Goal: Complete application form

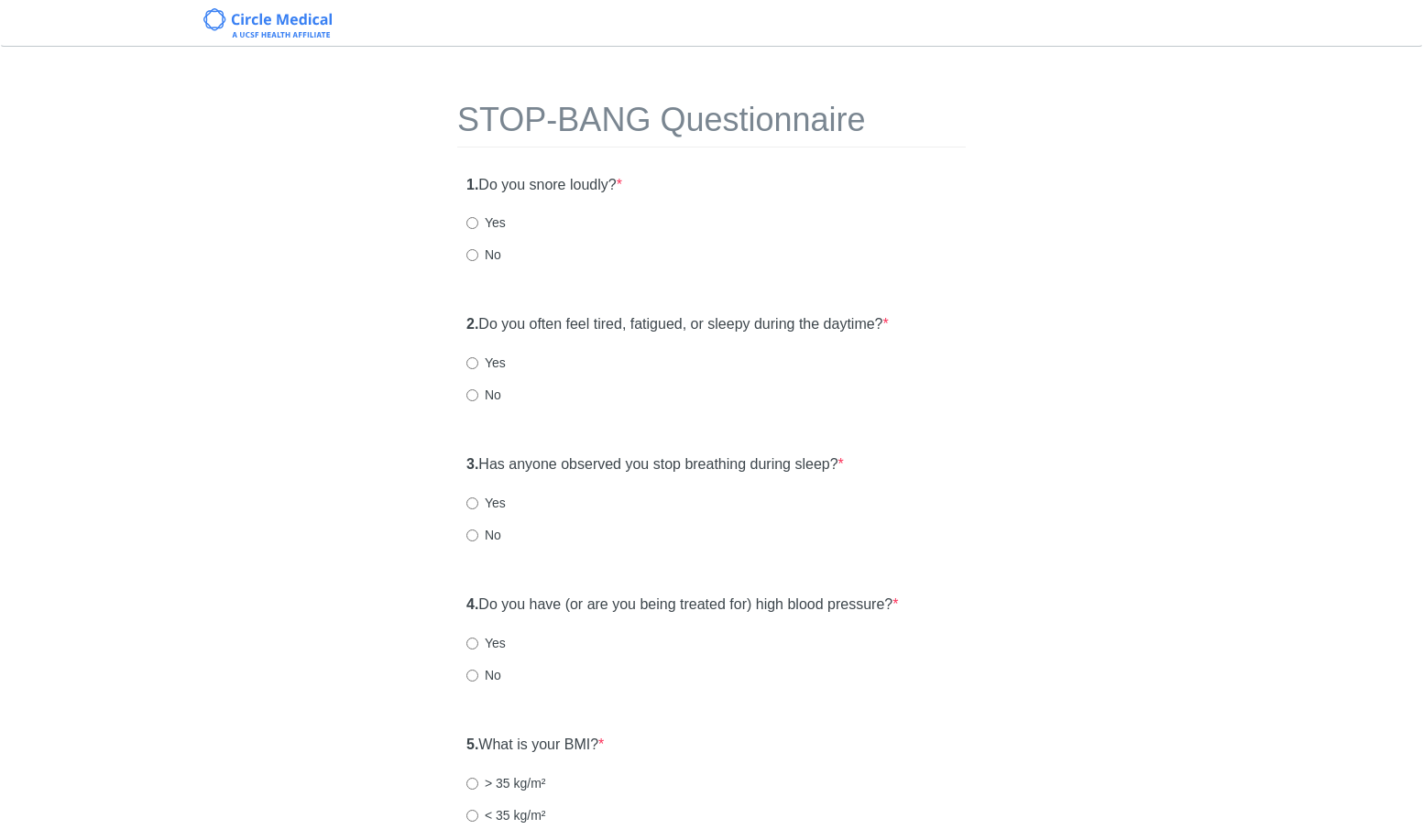
click at [469, 261] on label "No" at bounding box center [484, 254] width 35 height 18
click at [469, 261] on input "No" at bounding box center [472, 255] width 12 height 12
radio input "true"
click at [475, 366] on input "Yes" at bounding box center [472, 363] width 12 height 12
radio input "true"
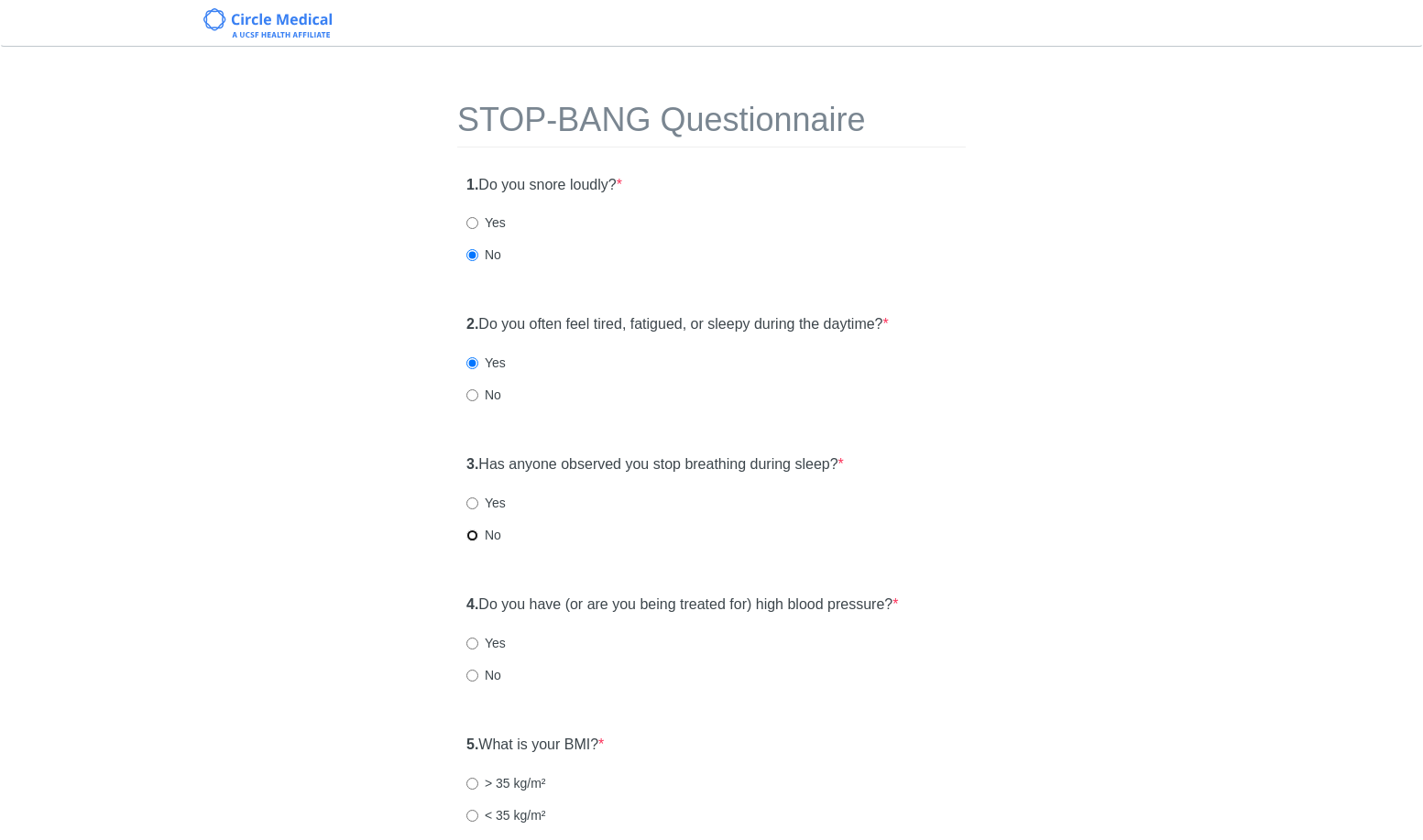
click at [467, 536] on input "No" at bounding box center [472, 535] width 12 height 12
radio input "true"
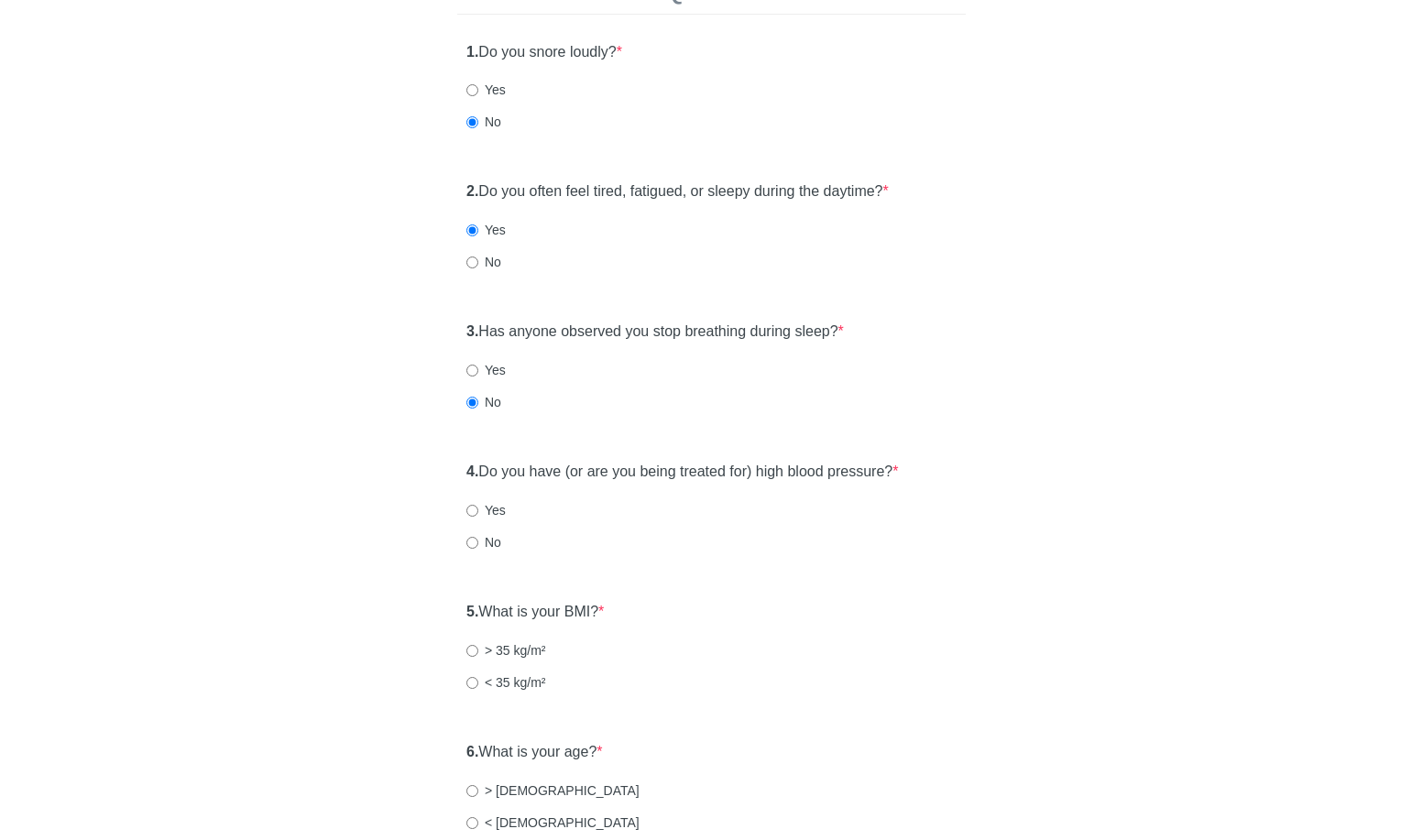
click at [496, 545] on label "No" at bounding box center [484, 542] width 35 height 18
click at [478, 545] on input "No" at bounding box center [472, 542] width 12 height 12
radio input "true"
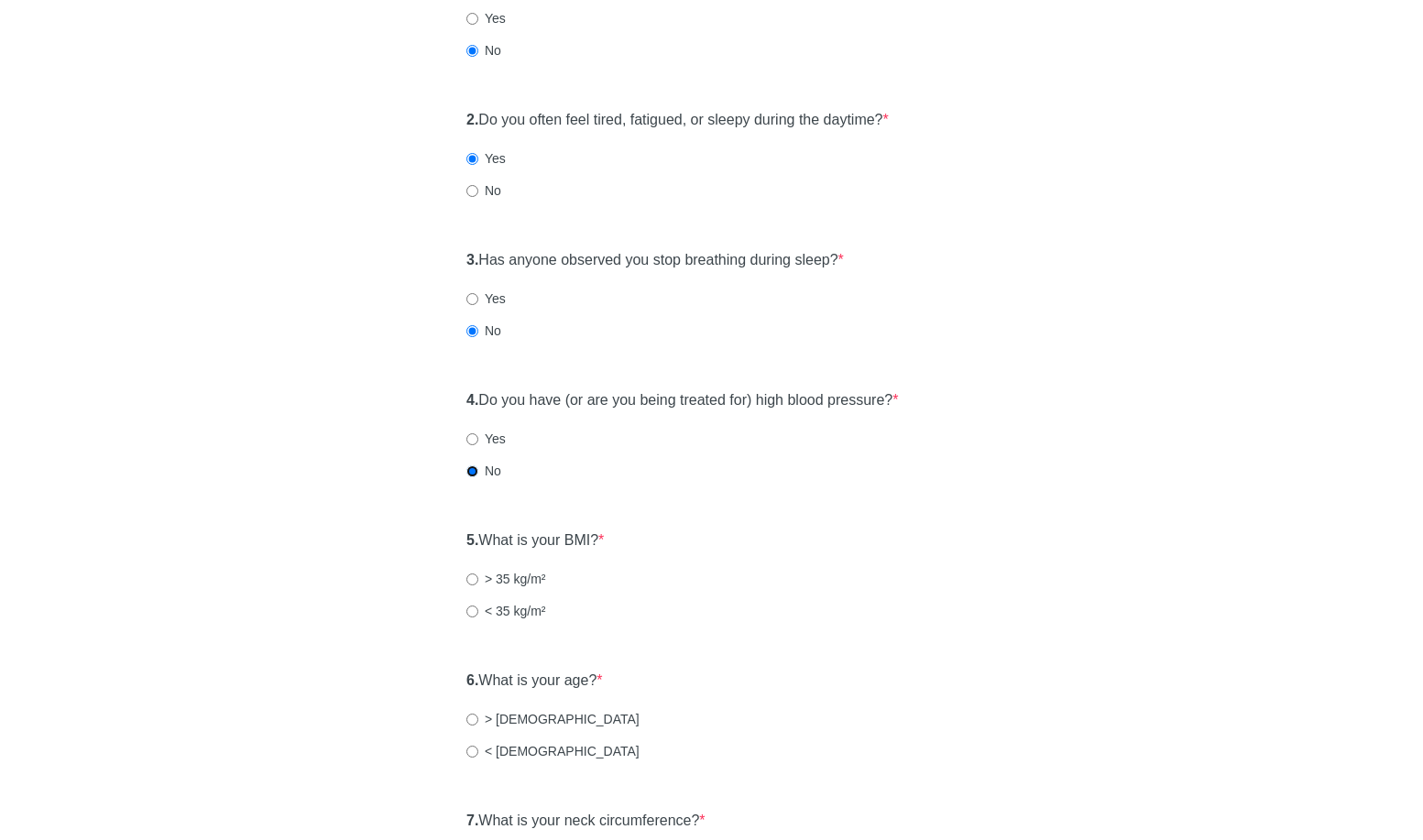
scroll to position [287, 0]
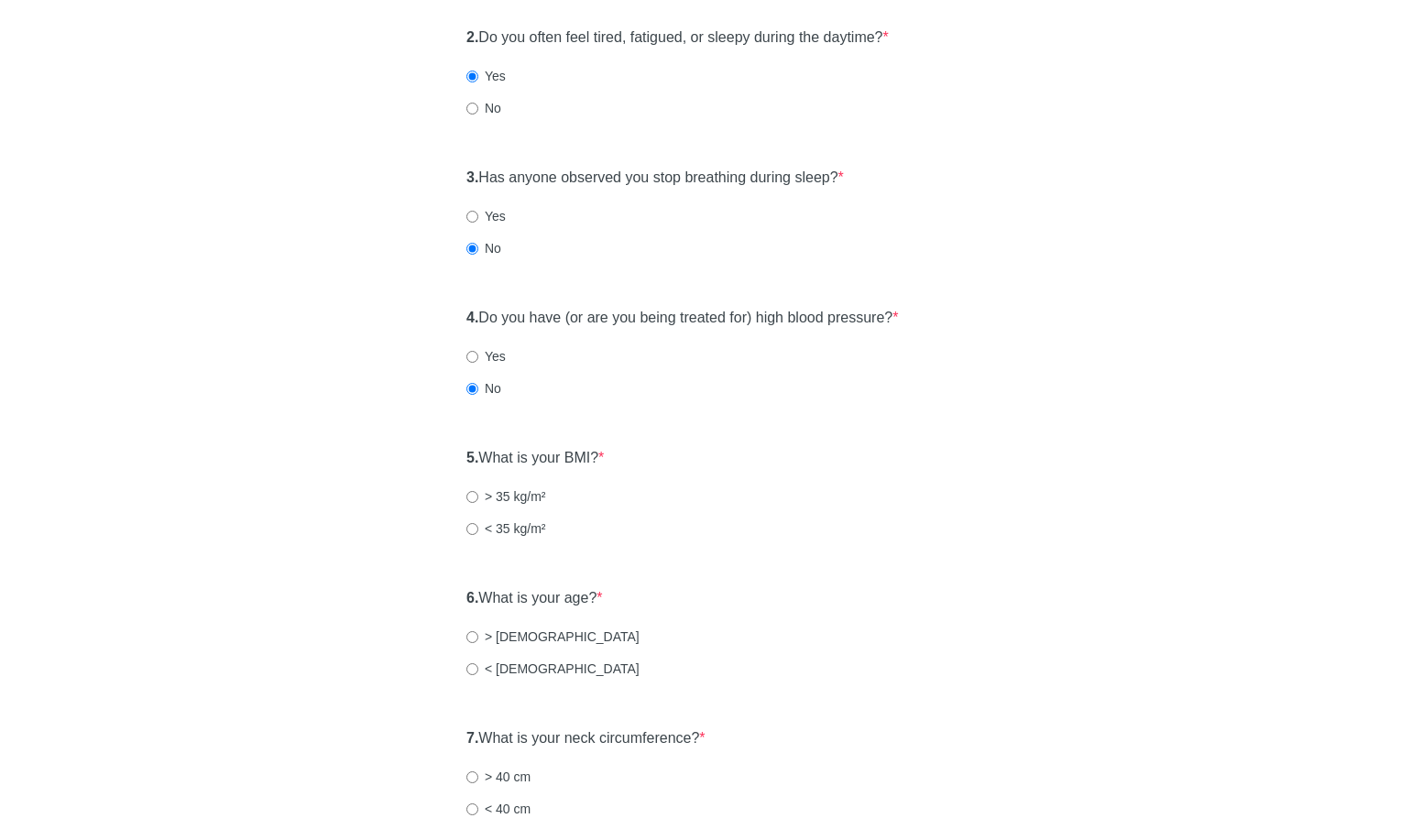
click at [473, 489] on label "> 35 kg/m²" at bounding box center [506, 496] width 80 height 18
click at [473, 491] on input "> 35 kg/m²" at bounding box center [472, 497] width 12 height 12
radio input "true"
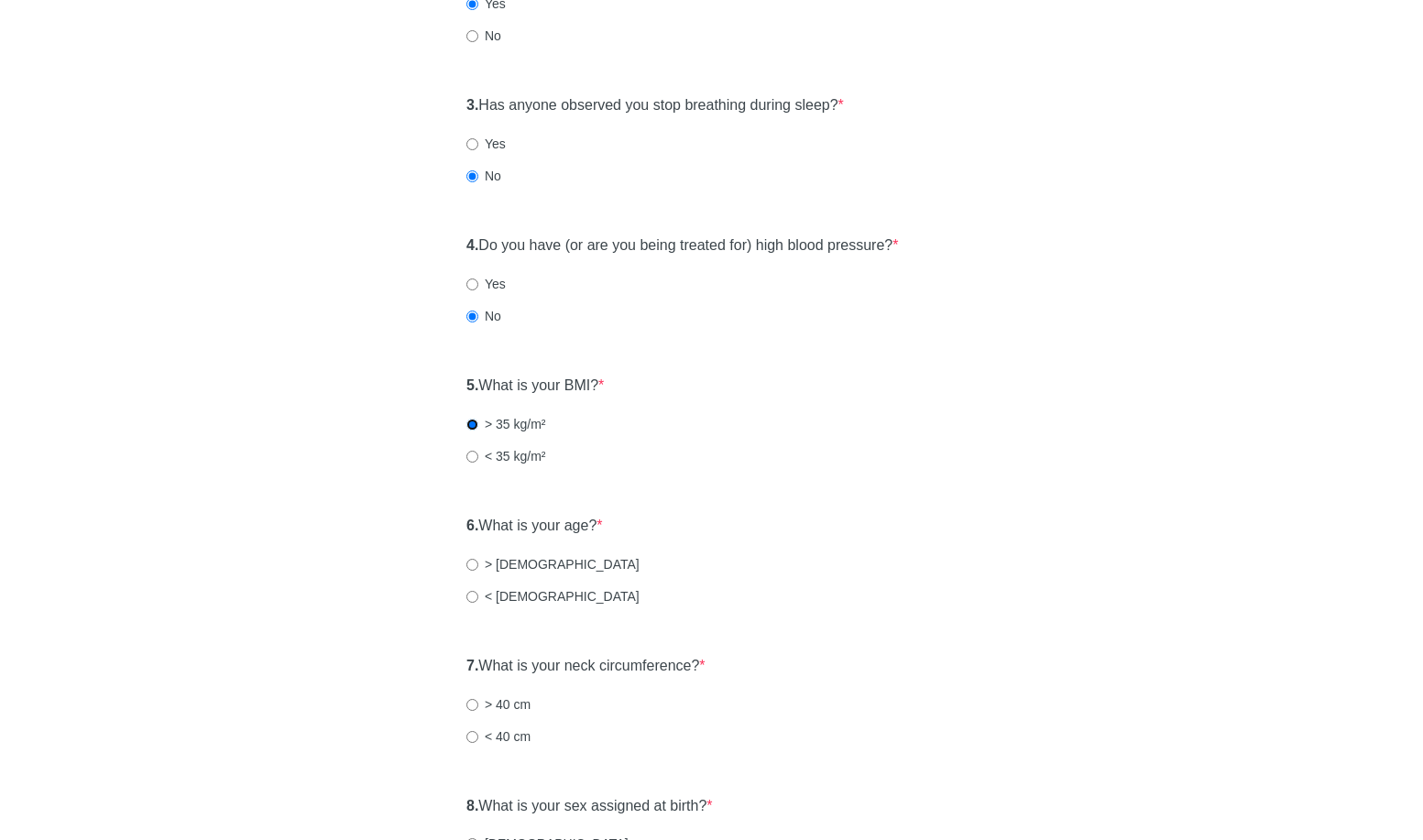
scroll to position [381, 0]
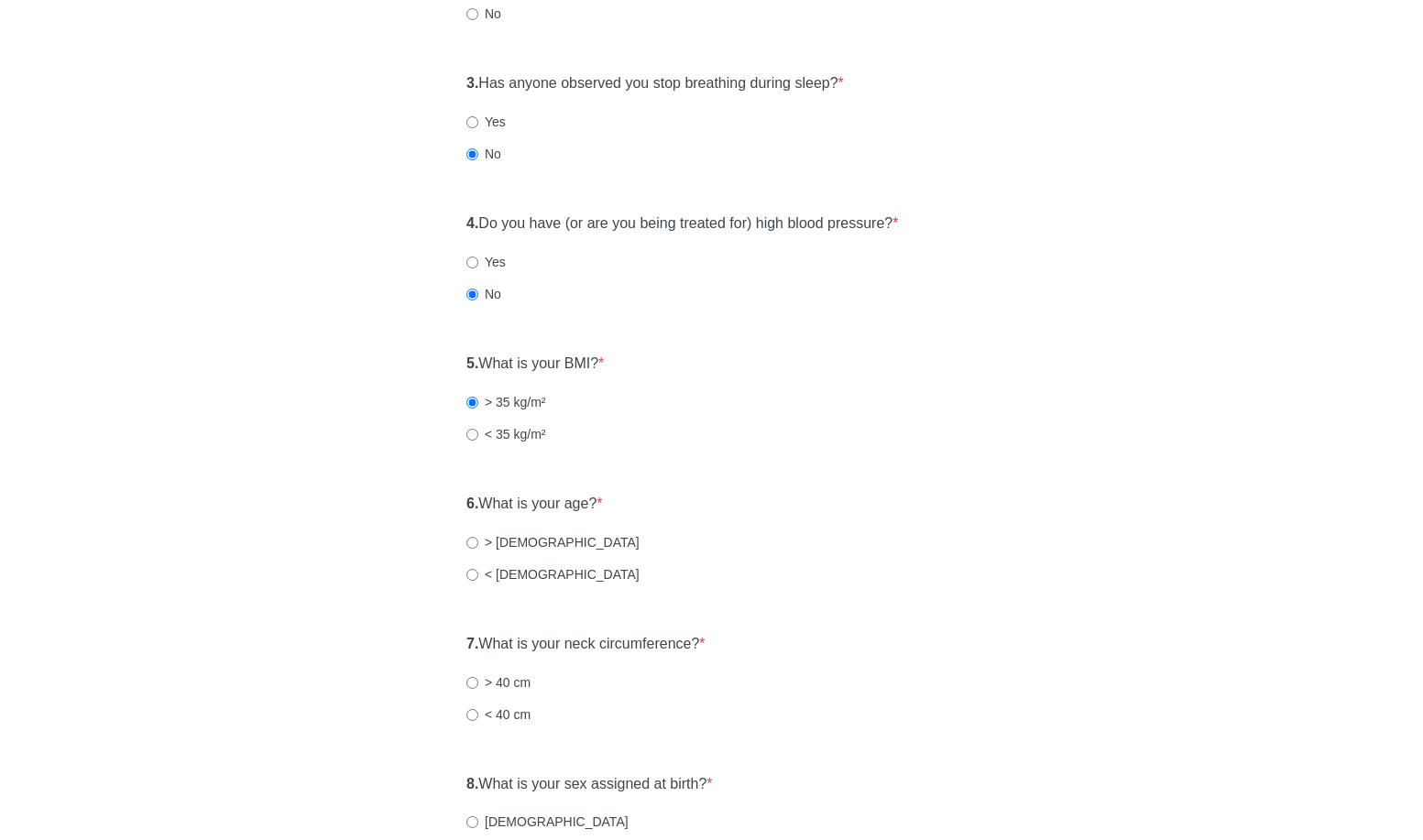
click at [524, 625] on div "6. What is your age? * > [DEMOGRAPHIC_DATA] years old < [DEMOGRAPHIC_DATA]" at bounding box center [712, 688] width 508 height 126
click at [529, 575] on label "< [DEMOGRAPHIC_DATA]" at bounding box center [553, 574] width 173 height 18
click at [478, 575] on input "< [DEMOGRAPHIC_DATA]" at bounding box center [472, 575] width 12 height 12
radio input "true"
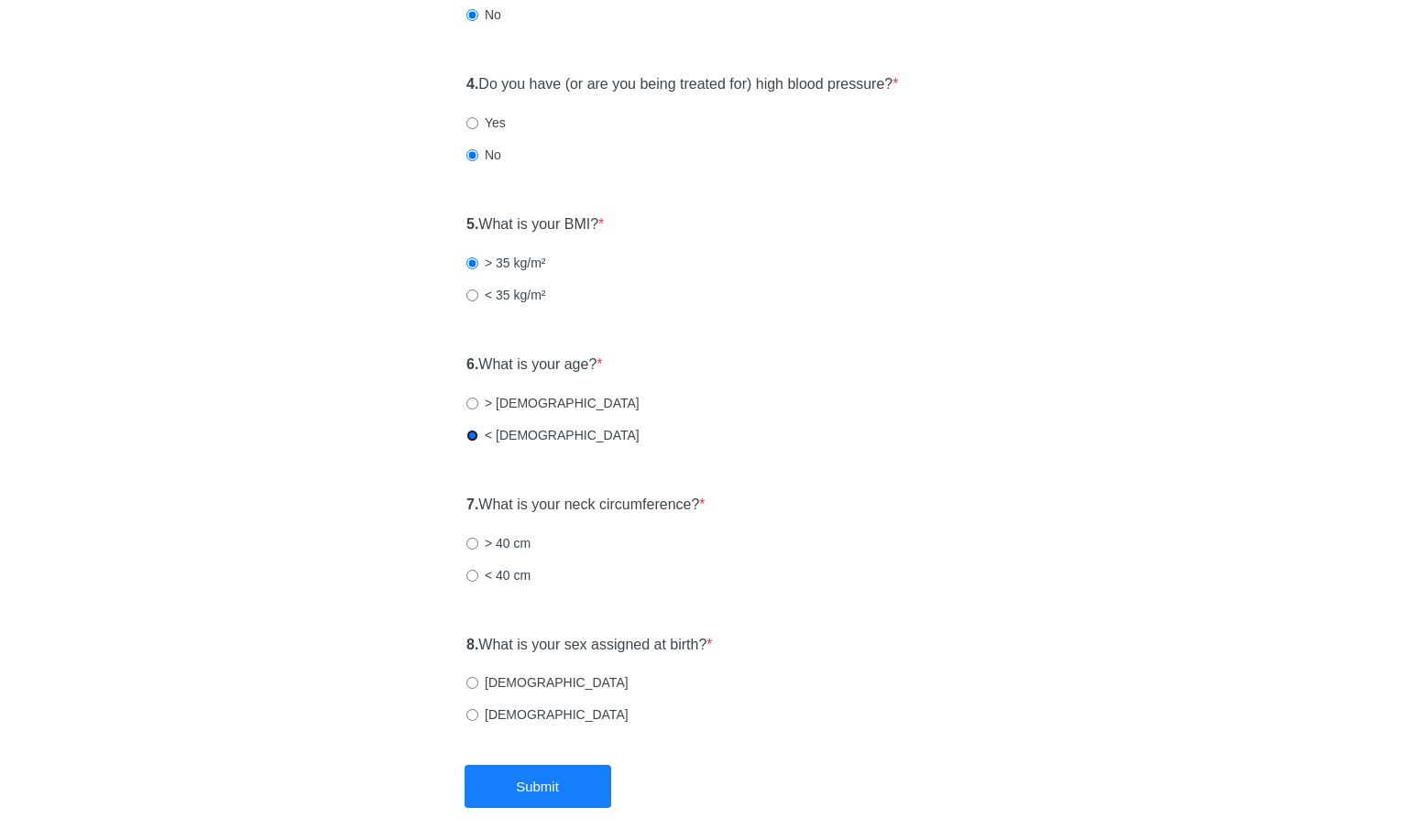
scroll to position [522, 0]
click at [520, 578] on label "< 40 cm" at bounding box center [499, 573] width 64 height 18
click at [478, 578] on input "< 40 cm" at bounding box center [472, 574] width 12 height 12
radio input "true"
click at [500, 713] on label "[DEMOGRAPHIC_DATA]" at bounding box center [548, 712] width 162 height 18
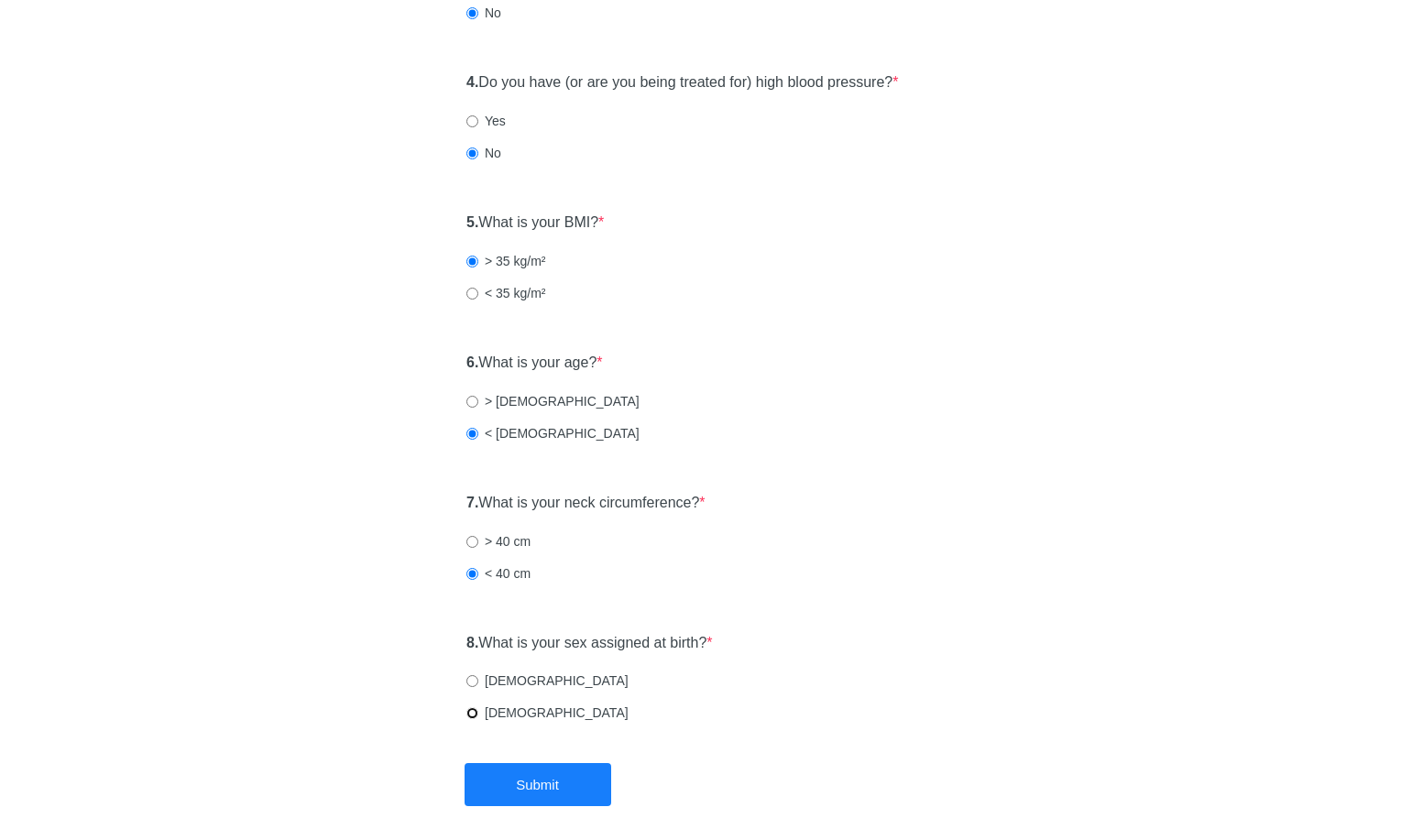
click at [478, 713] on input "[DEMOGRAPHIC_DATA]" at bounding box center [472, 713] width 12 height 12
radio input "true"
click at [550, 784] on button "Submit" at bounding box center [538, 785] width 147 height 43
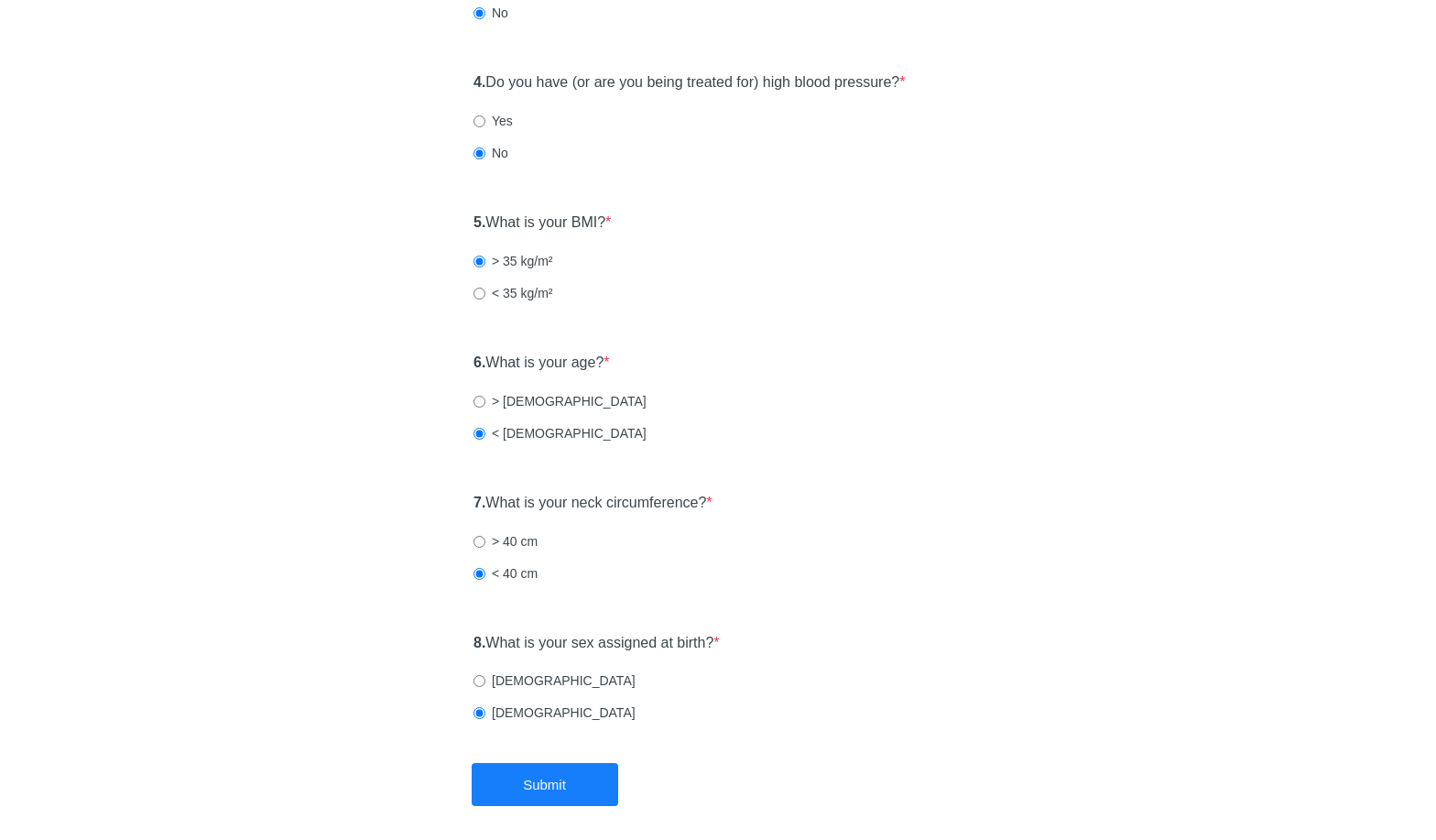
scroll to position [0, 0]
